Goal: Task Accomplishment & Management: Complete application form

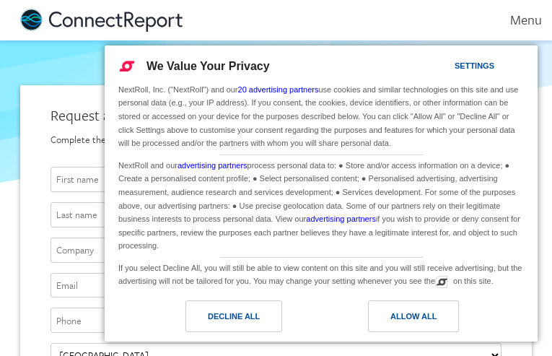
type input "[EMAIL_ADDRESS][DOMAIN_NAME]"
type input "mTbndhjfxhWTxCZ"
type input "IQyoxOUftFogwFBE"
type input "vbgXvuIRgA"
type input "kwUTSGzLfhv"
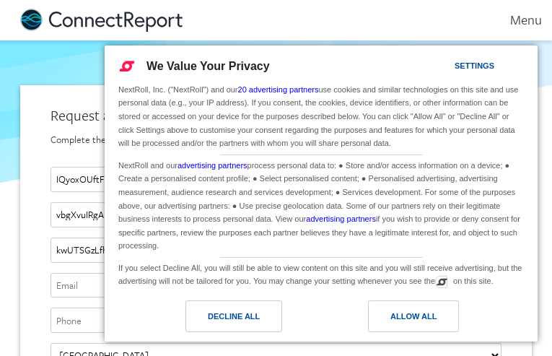
type input "[EMAIL_ADDRESS][DOMAIN_NAME]"
type input "8902886982"
